Goal: Task Accomplishment & Management: Use online tool/utility

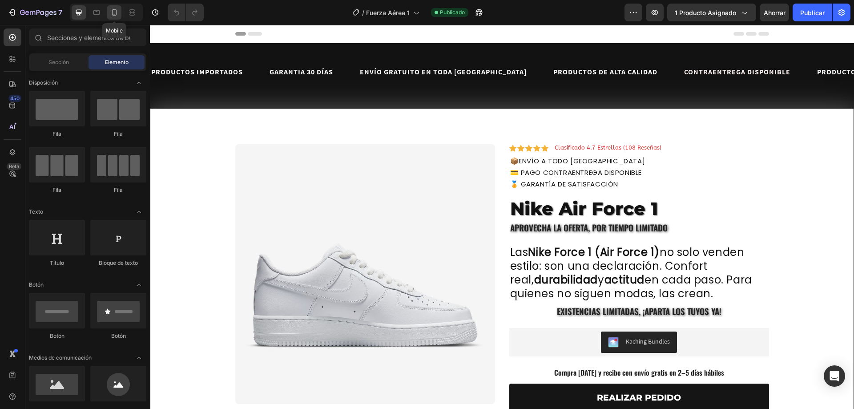
drag, startPoint x: 0, startPoint y: 0, endPoint x: 114, endPoint y: 15, distance: 115.2
click at [114, 15] on icon at bounding box center [114, 12] width 9 height 9
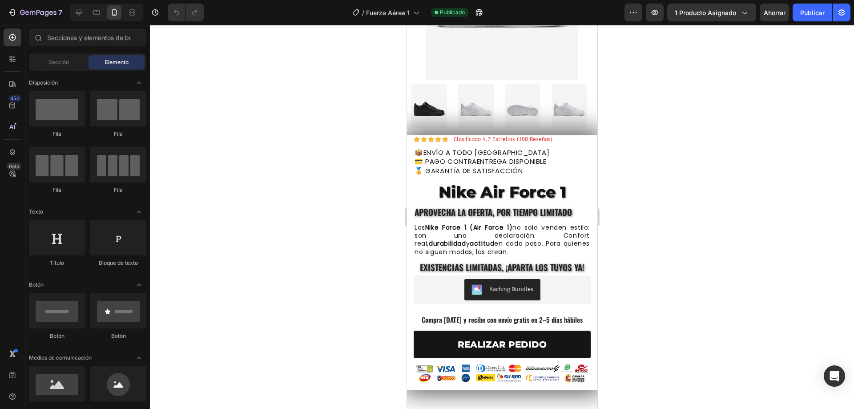
scroll to position [228, 0]
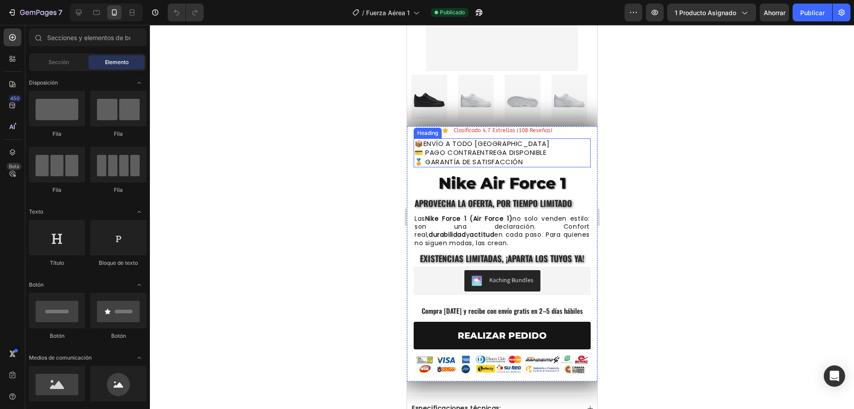
click at [497, 139] on span "📦 ENVÍO A TODO [GEOGRAPHIC_DATA]" at bounding box center [481, 143] width 135 height 9
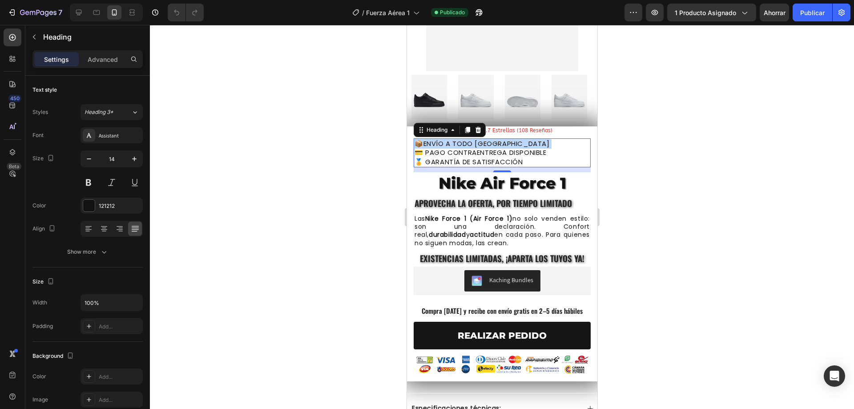
click at [497, 139] on span "📦 ENVÍO A TODO [GEOGRAPHIC_DATA]" at bounding box center [481, 143] width 135 height 9
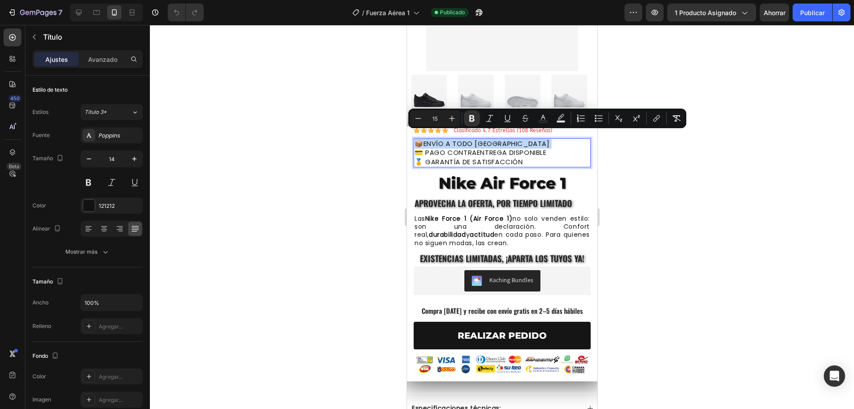
click at [518, 140] on p "📦 ENVÍO A TODO [GEOGRAPHIC_DATA] 💳 PAGO CONTRAENTREGA DISPONIBLE 🏅 GARANTÍA DE …" at bounding box center [501, 153] width 175 height 28
drag, startPoint x: 531, startPoint y: 154, endPoint x: 414, endPoint y: 135, distance: 118.8
click at [414, 139] on p "📦 ENVÍO A TODO [GEOGRAPHIC_DATA] 💳 PAGO CONTRAENTREGA DISPONIBLE 🏅 GARANTÍA DE …" at bounding box center [501, 153] width 175 height 28
click at [214, 193] on div at bounding box center [502, 217] width 704 height 384
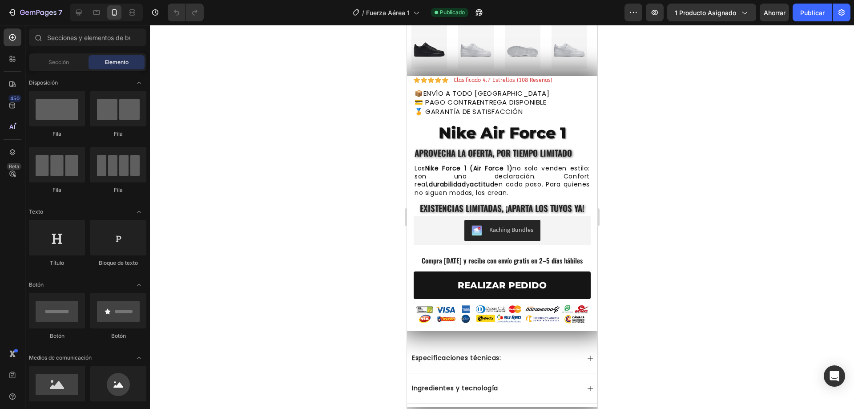
scroll to position [267, 0]
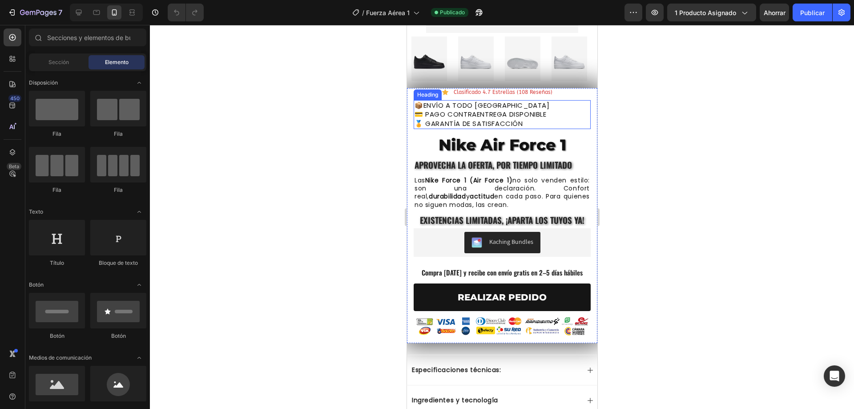
click at [419, 91] on div "Heading" at bounding box center [427, 95] width 24 height 8
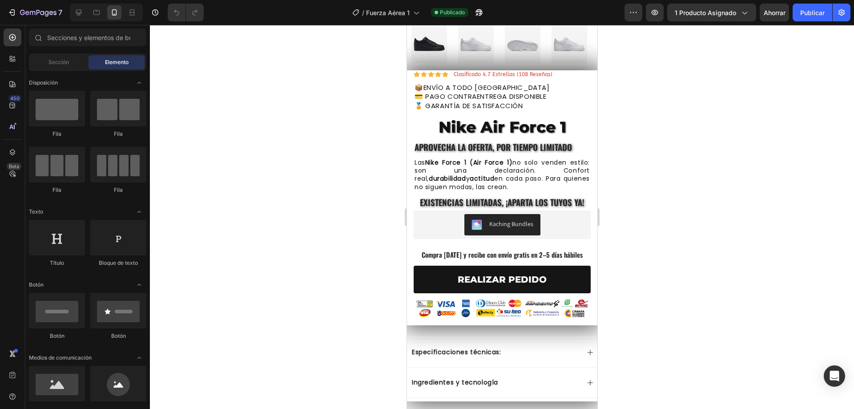
scroll to position [295, 0]
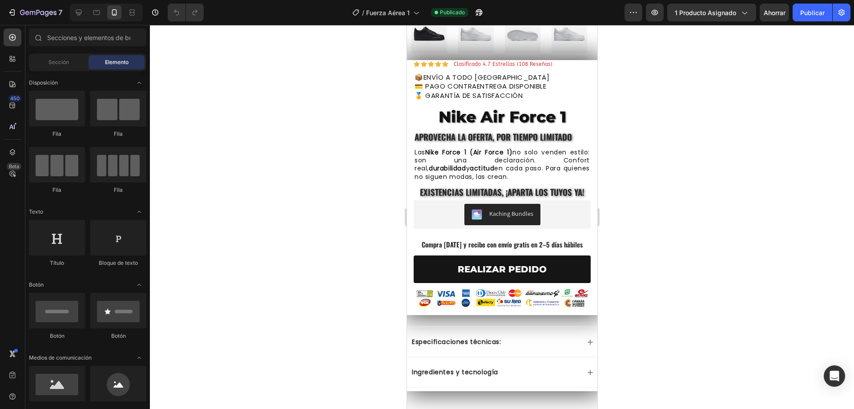
drag, startPoint x: 593, startPoint y: 92, endPoint x: 1004, endPoint y: 135, distance: 413.9
click at [562, 186] on span "Existencias limitadas, ¡aparta los tuyos ya!" at bounding box center [501, 191] width 164 height 12
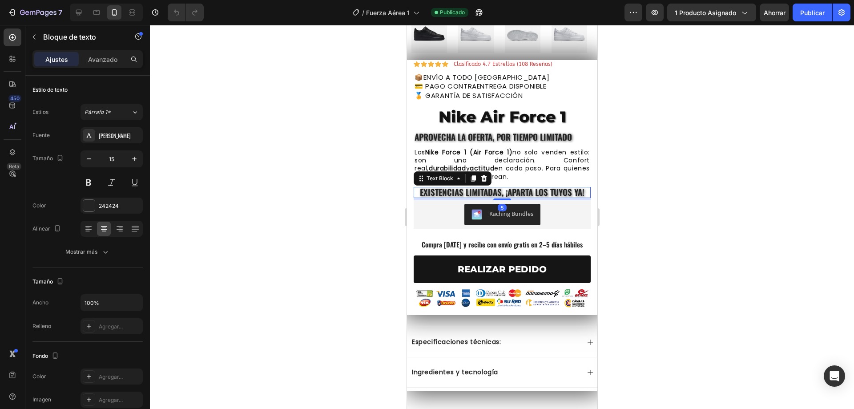
click at [576, 185] on span "Existencias limitadas, ¡aparta los tuyos ya!" at bounding box center [501, 191] width 164 height 12
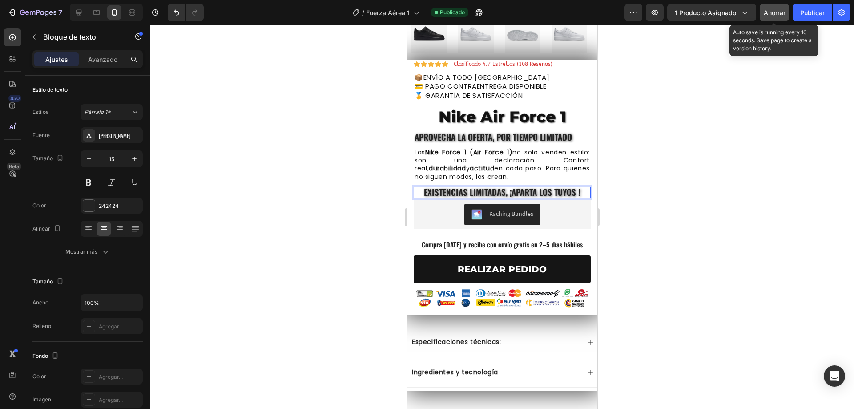
click at [770, 12] on font "Ahorrar" at bounding box center [774, 13] width 22 height 8
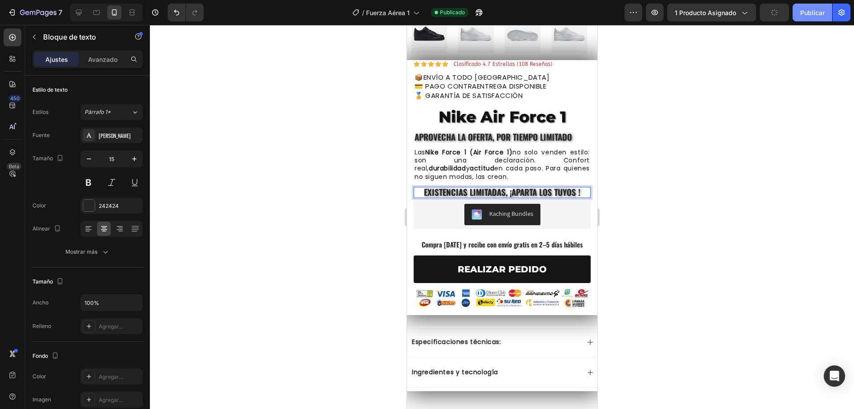
click at [801, 16] on button "Publicar" at bounding box center [812, 13] width 40 height 18
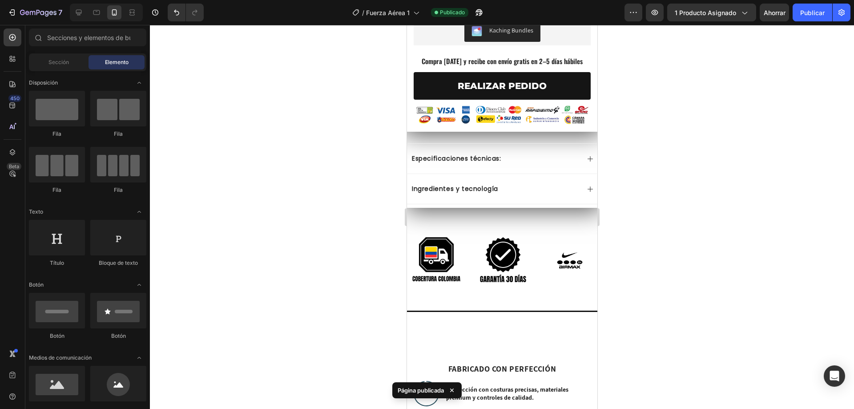
scroll to position [433, 0]
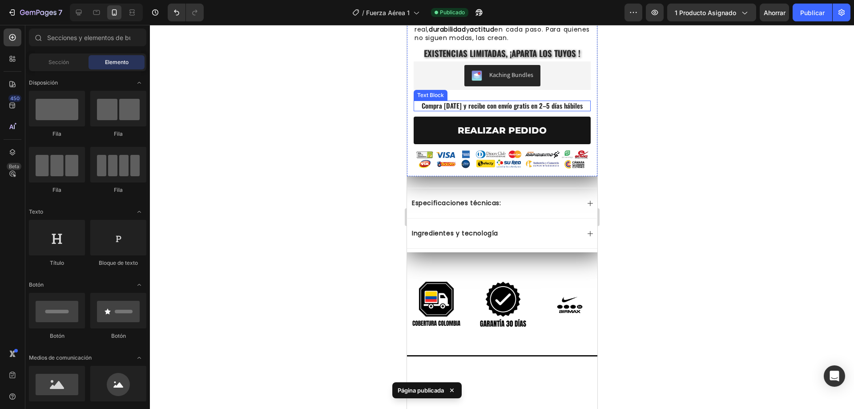
click at [530, 101] on p "Compra [DATE] y recibe con envío gratis en 2–5 días hábiles" at bounding box center [501, 105] width 175 height 9
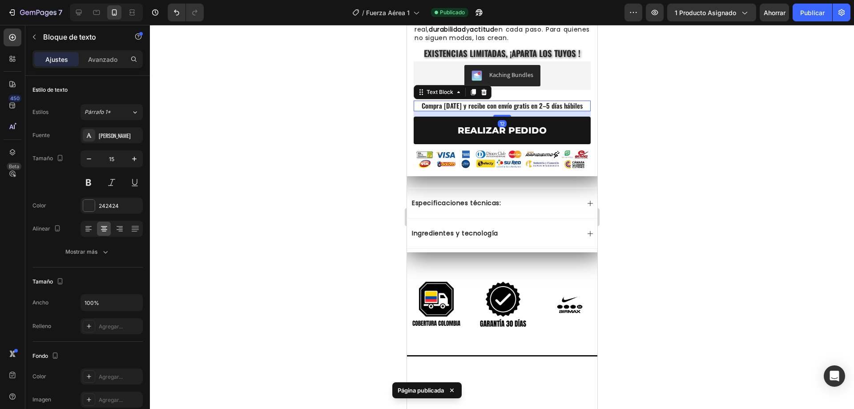
click at [535, 101] on p "Compra [DATE] y recibe con envío gratis en 2–5 días hábiles" at bounding box center [501, 105] width 175 height 9
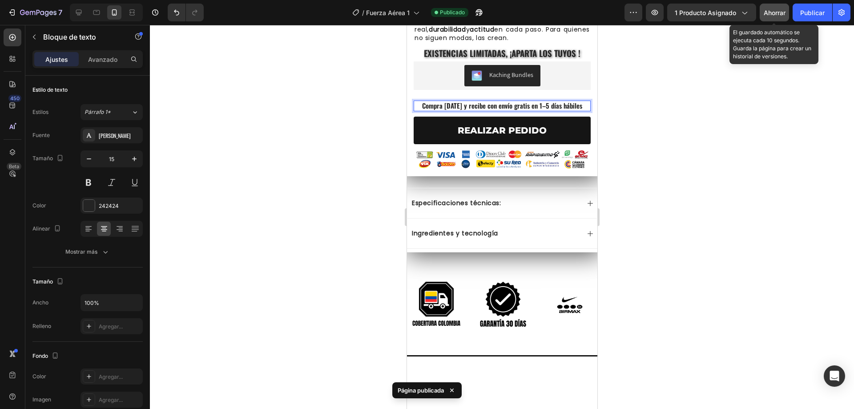
drag, startPoint x: 782, startPoint y: 13, endPoint x: 801, endPoint y: 12, distance: 18.2
click at [782, 13] on font "Ahorrar" at bounding box center [774, 13] width 22 height 8
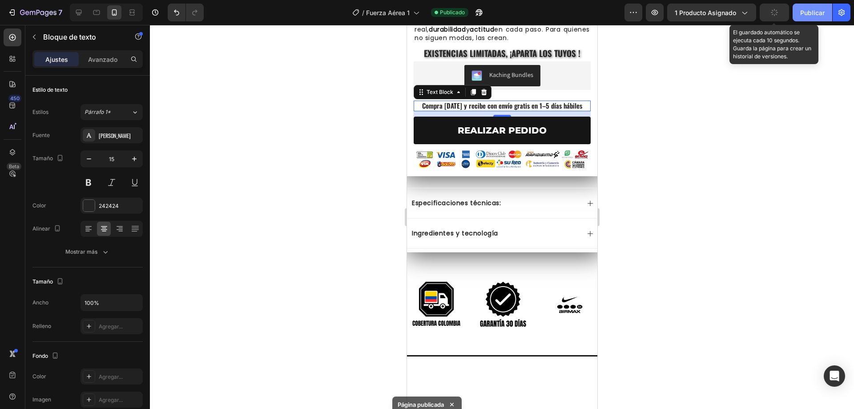
click at [801, 12] on font "Publicar" at bounding box center [812, 13] width 24 height 8
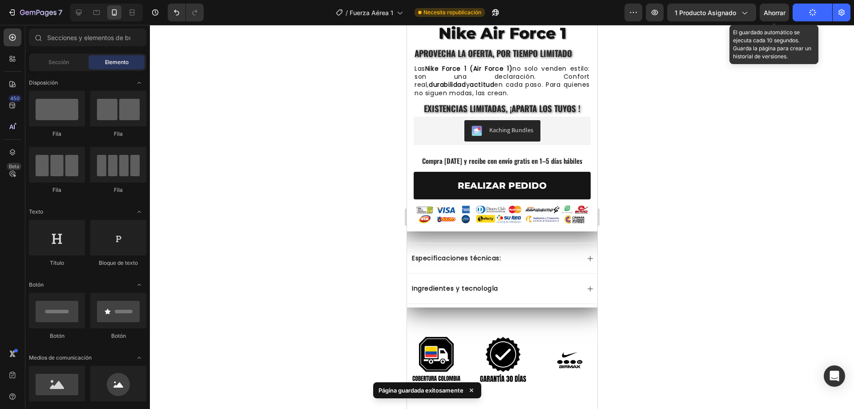
scroll to position [373, 0]
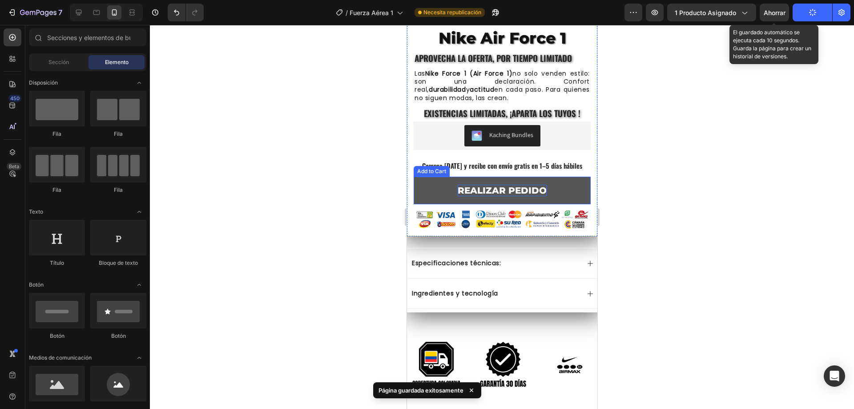
click at [517, 184] on div "REALIZAR PEDIDO" at bounding box center [501, 190] width 89 height 12
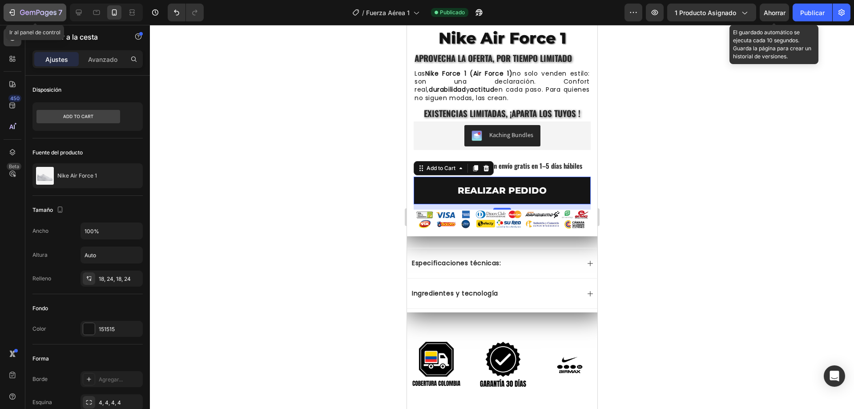
click at [12, 11] on icon "button" at bounding box center [12, 12] width 9 height 9
